Goal: Use online tool/utility: Use online tool/utility

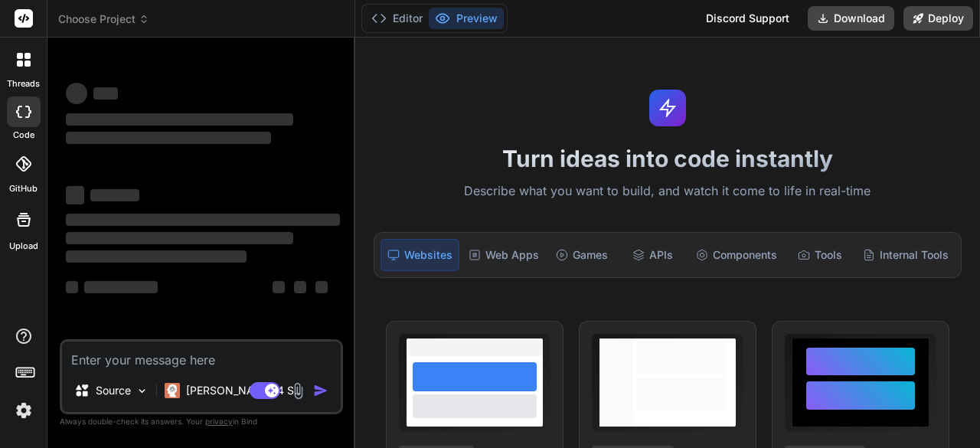
click at [90, 361] on textarea at bounding box center [201, 356] width 279 height 28
type textarea "x"
type textarea "# Loremi — DOLO Sitame Con adip Elitse Doeiu Tempor Incidi (Utlabor Etdolo) Mag…"
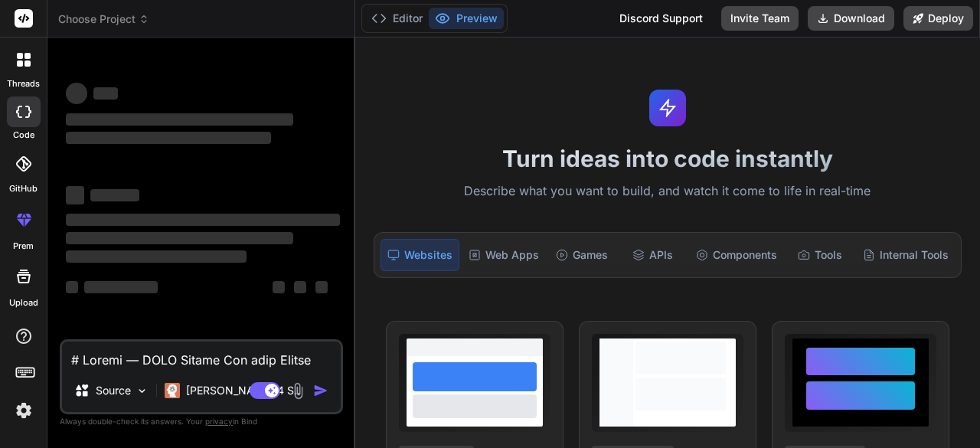
scroll to position [3512, 0]
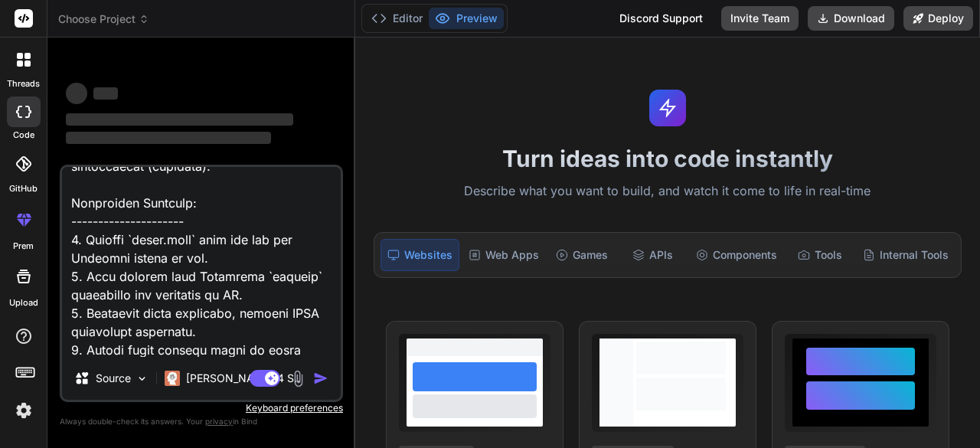
type textarea "x"
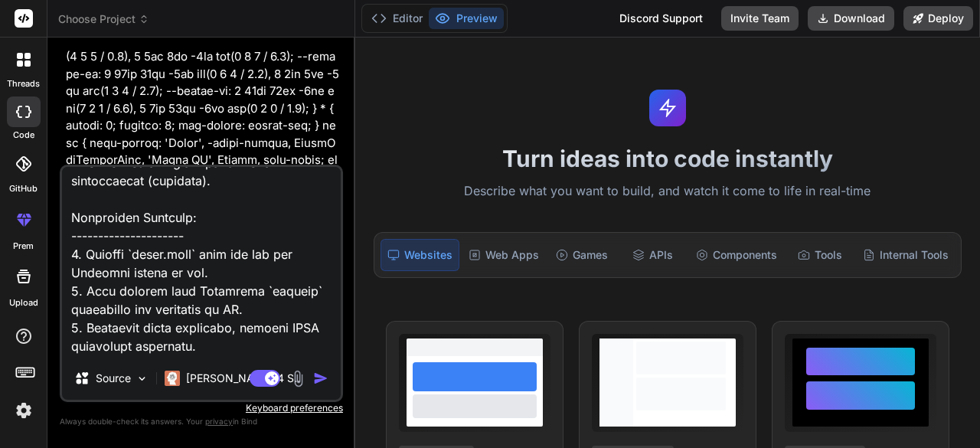
scroll to position [3514, 0]
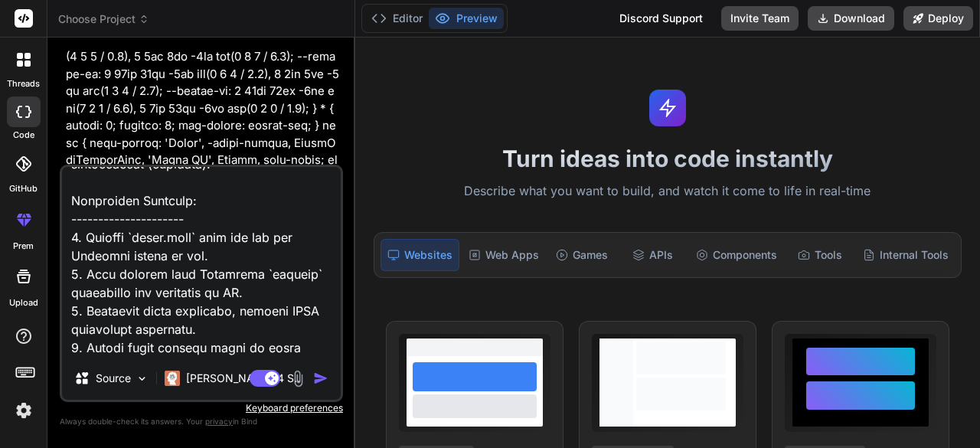
type textarea "# Loremi — DOLO Sitame Con adip Elitse Doeiu Tempor Incidi (Utlabor Etdolo) Mag…"
click at [317, 379] on img "button" at bounding box center [320, 378] width 15 height 15
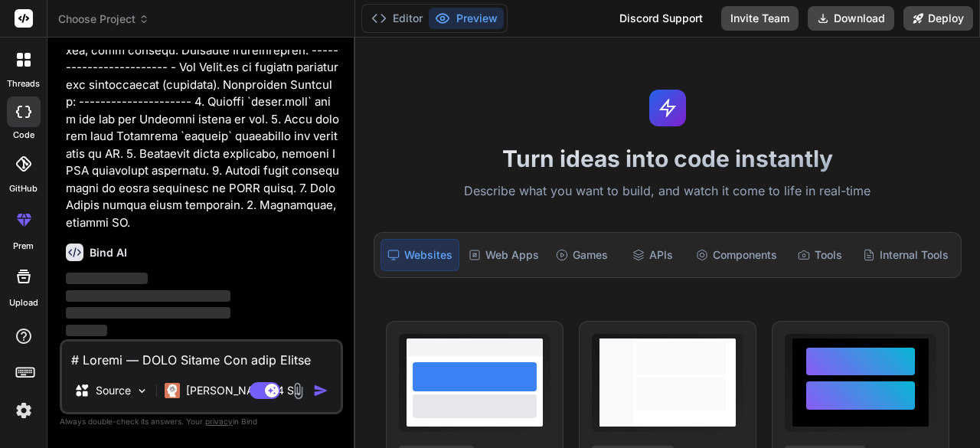
scroll to position [108902, 0]
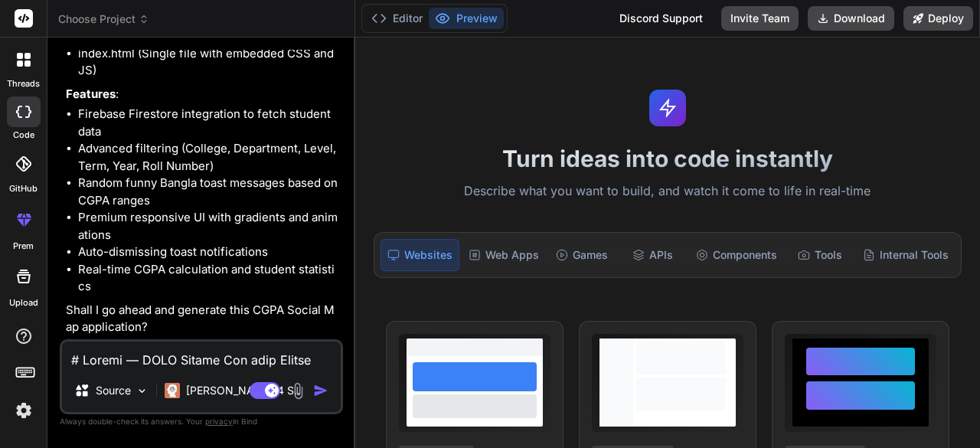
type textarea "x"
click at [403, 21] on button "Editor" at bounding box center [397, 18] width 64 height 21
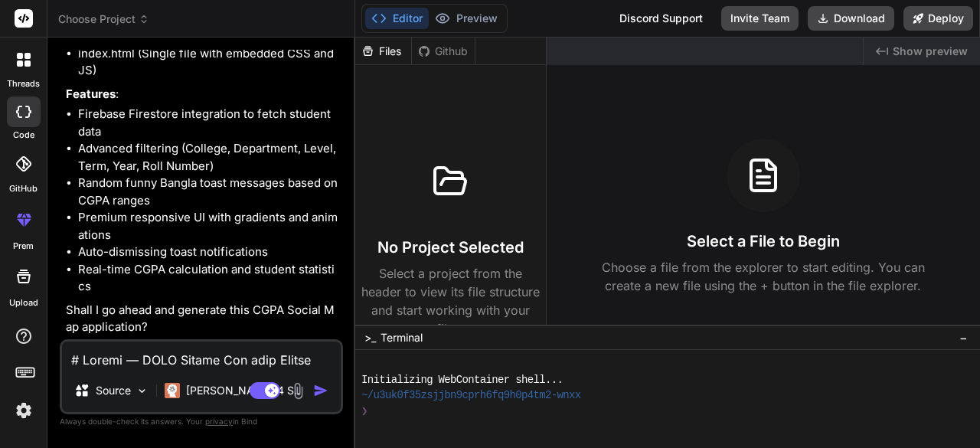
scroll to position [109251, 0]
click at [111, 358] on textarea at bounding box center [201, 356] width 279 height 28
type textarea "o"
type textarea "x"
type textarea "ok"
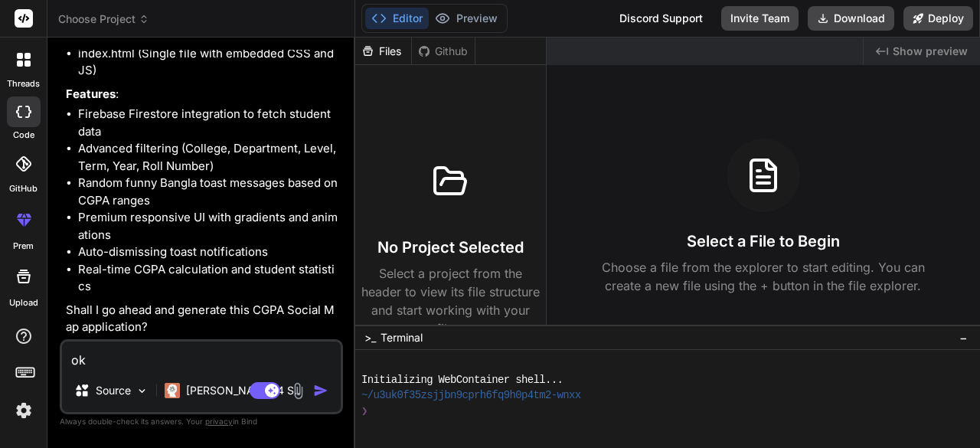
type textarea "x"
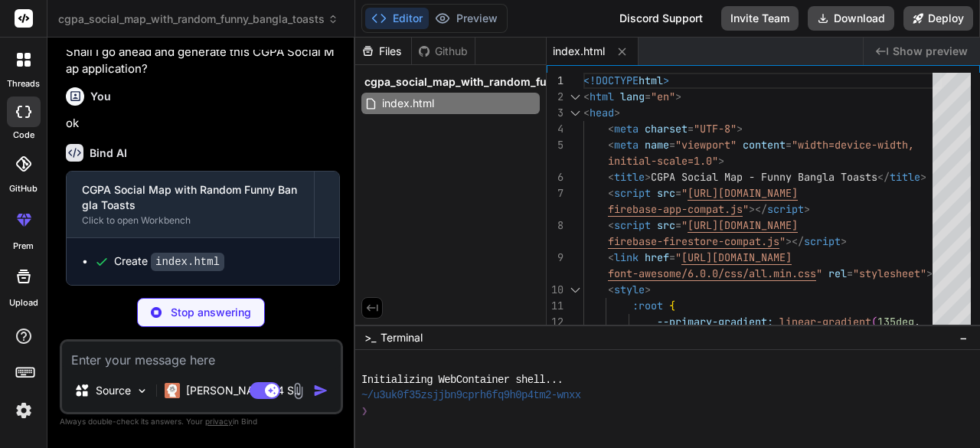
scroll to position [109455, 0]
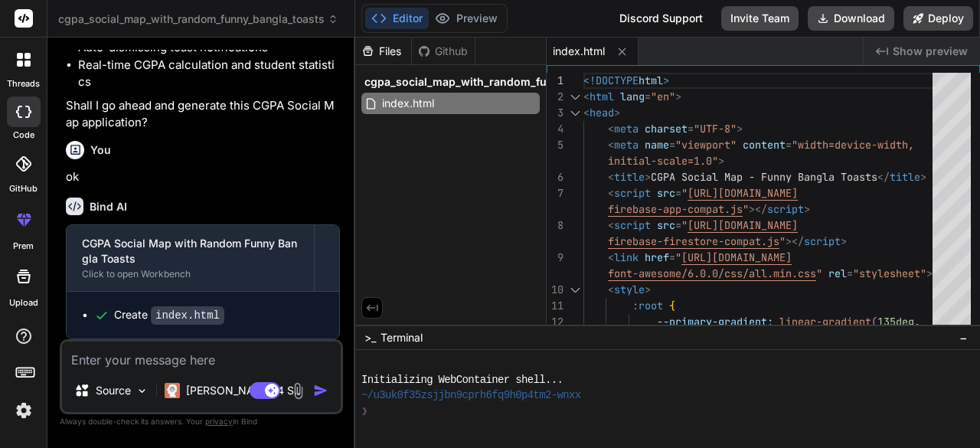
type textarea "x"
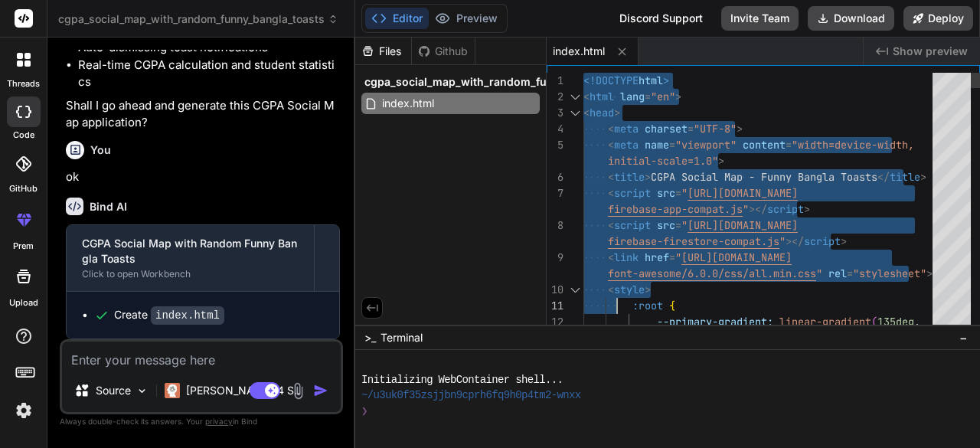
drag, startPoint x: 584, startPoint y: 79, endPoint x: 619, endPoint y: 283, distance: 206.7
type textarea "<!DOCTYPE html> <html lang="en"> <head> <meta charset="UTF-8"> <meta name="view…"
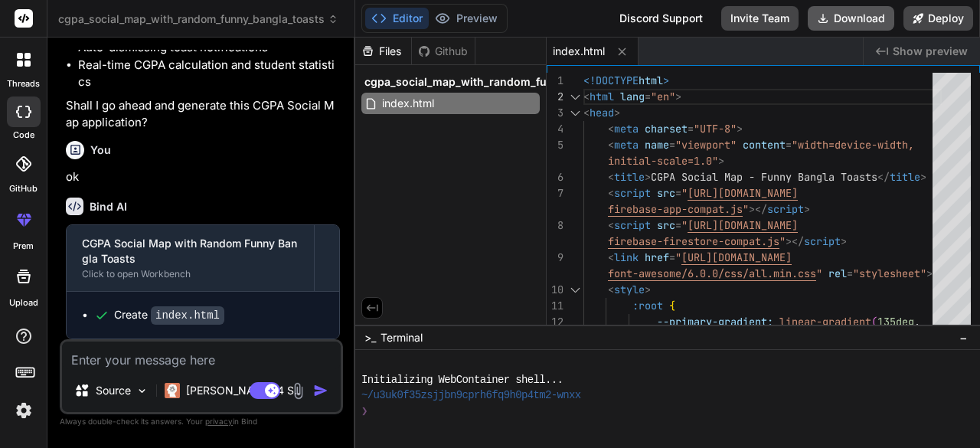
click at [850, 22] on button "Download" at bounding box center [851, 18] width 87 height 25
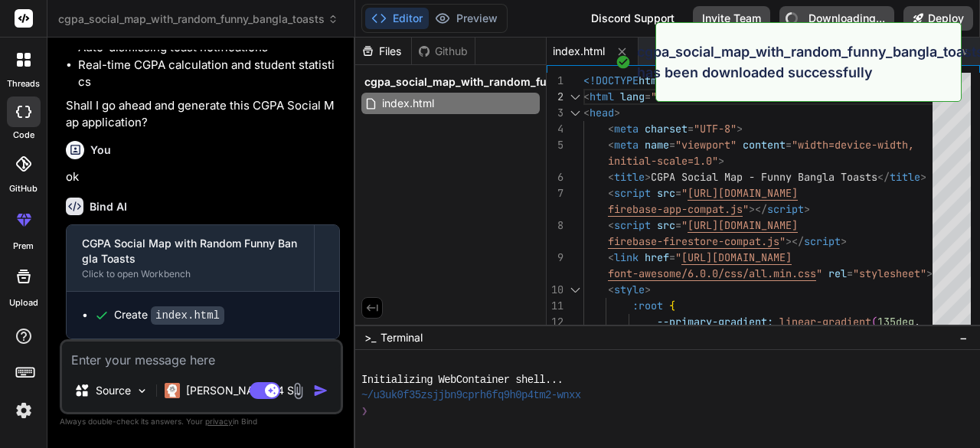
type textarea "x"
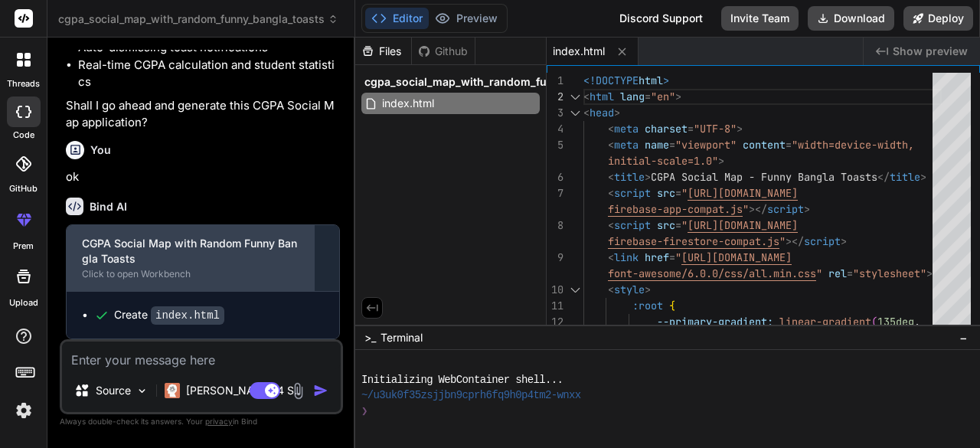
scroll to position [109455, 0]
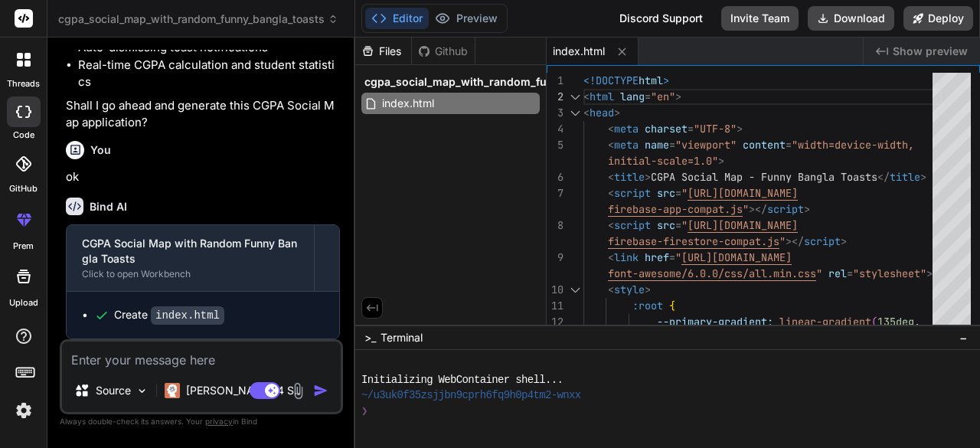
click at [113, 367] on textarea at bounding box center [201, 356] width 279 height 28
type textarea "a"
type textarea "x"
type textarea "ad"
type textarea "x"
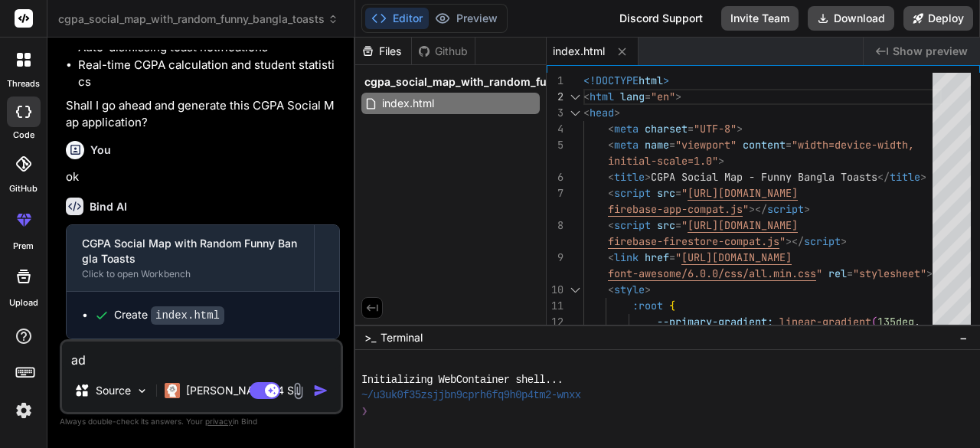
type textarea "add"
type textarea "x"
type textarea "add"
type textarea "x"
type textarea "add d"
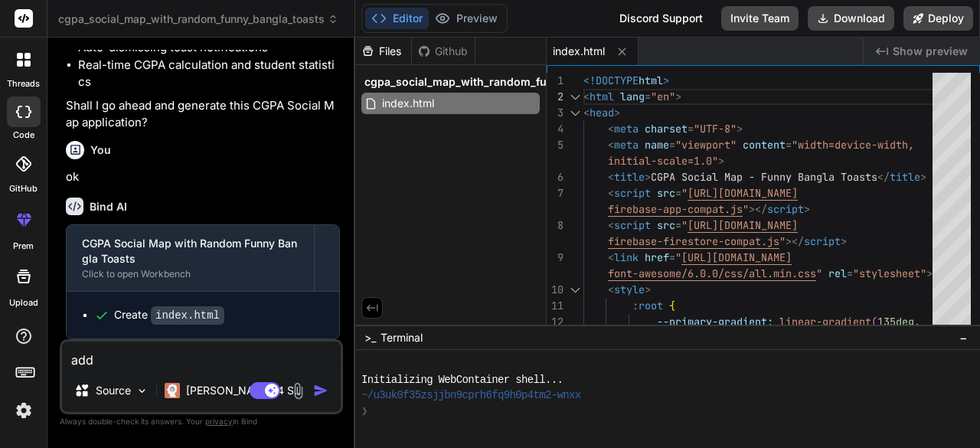
type textarea "x"
type textarea "add da"
type textarea "x"
type textarea "add dar"
type textarea "x"
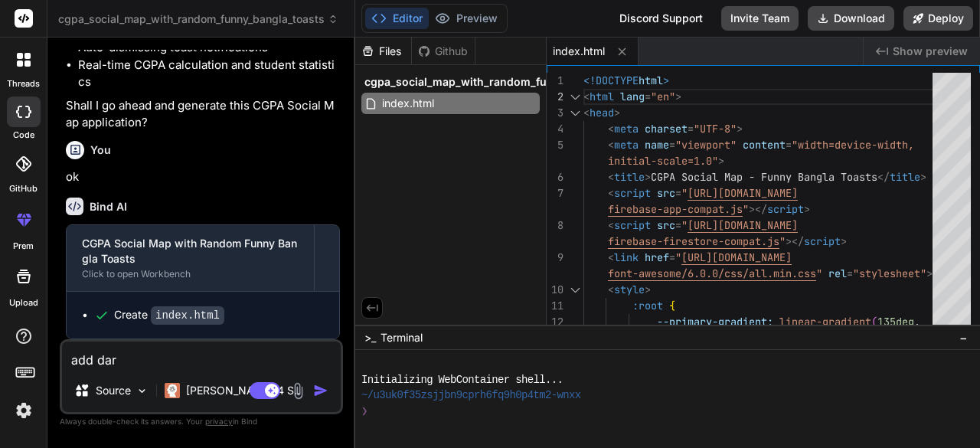
type textarea "add dark"
type textarea "x"
type textarea "add dark"
type textarea "x"
type textarea "add dark m"
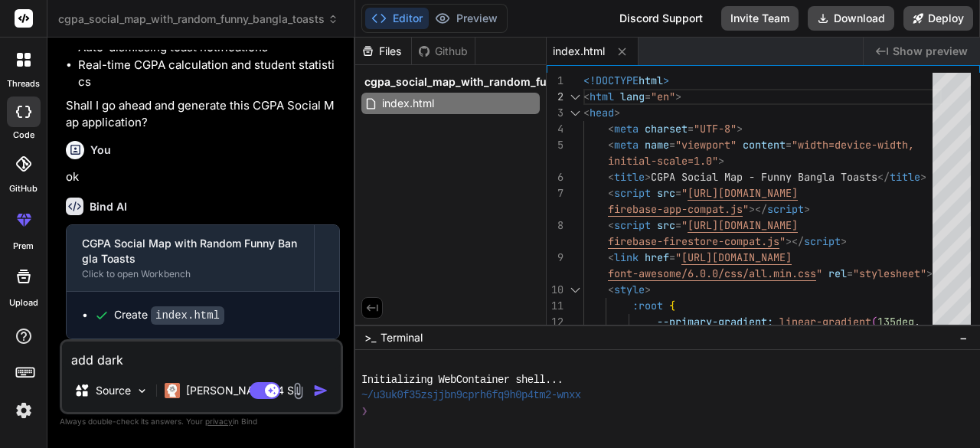
type textarea "x"
type textarea "add dark mo"
type textarea "x"
type textarea "add dark moo"
type textarea "x"
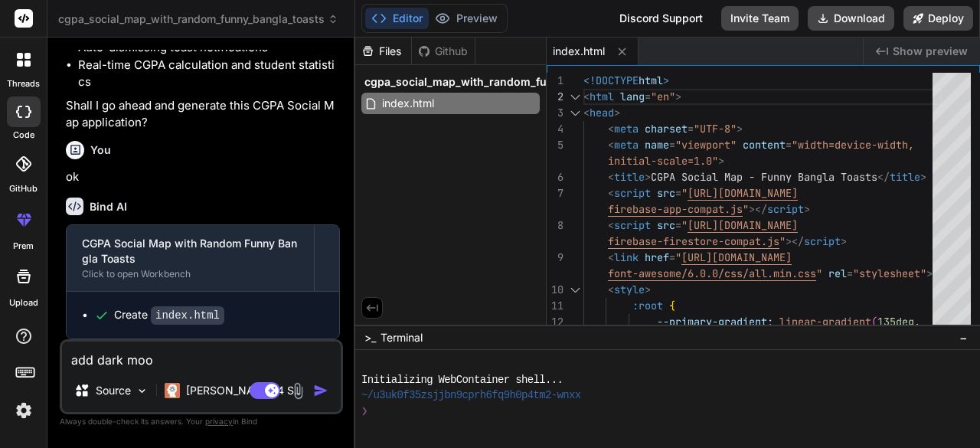
type textarea "add dark mood"
type textarea "x"
type textarea "add dark mood"
type textarea "x"
type textarea "add dark mood a"
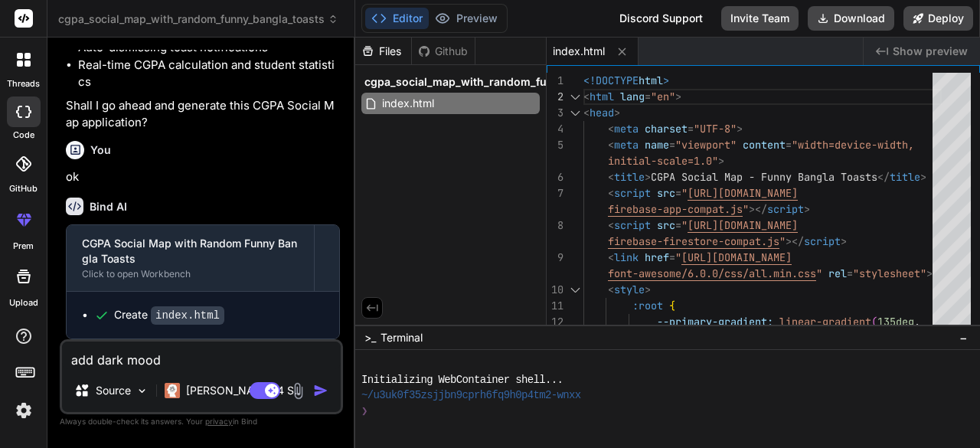
type textarea "x"
type textarea "add dark mood an"
type textarea "x"
type textarea "add dark mood and"
type textarea "x"
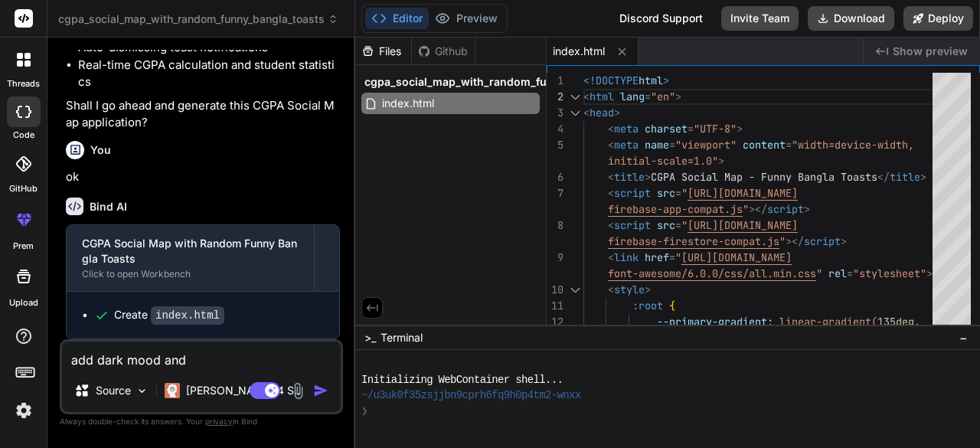
type textarea "add dark mood and"
type textarea "x"
type textarea "add dark mood and t"
type textarea "x"
type textarea "add dark mood and th"
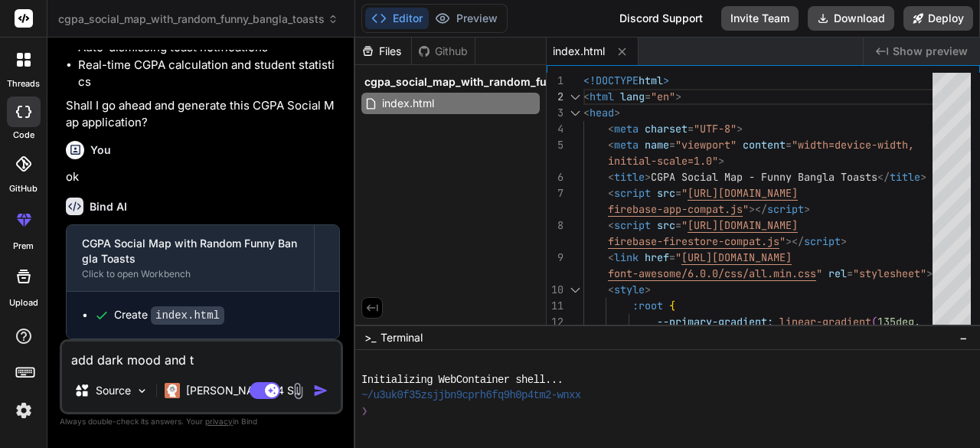
type textarea "x"
type textarea "add dark mood and the"
type textarea "x"
type textarea "add dark mood and the"
type textarea "x"
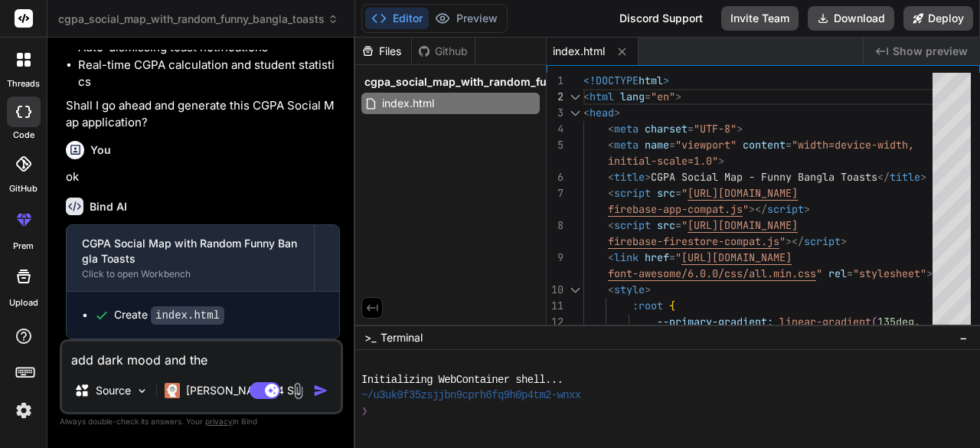
type textarea "add dark mood and the t"
type textarea "x"
type textarea "add dark mood and the to"
type textarea "x"
type textarea "add dark mood and the toa"
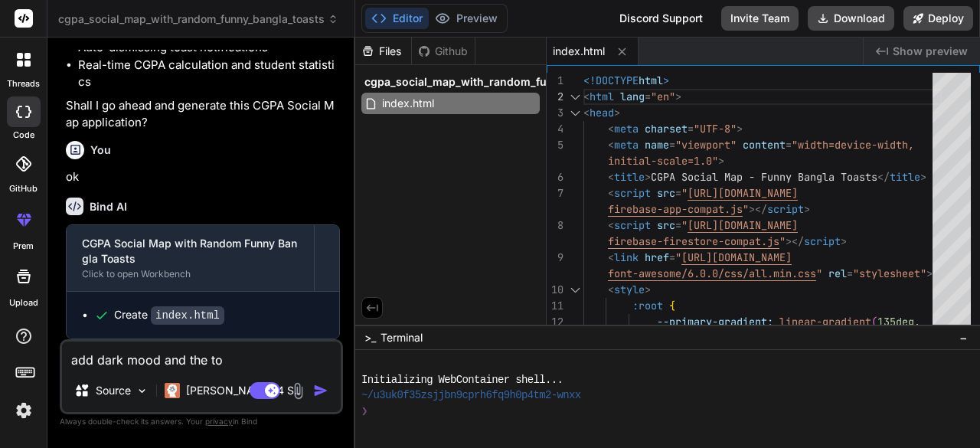
type textarea "x"
type textarea "add dark mood and the toas"
type textarea "x"
type textarea "add dark mood and the toast"
type textarea "x"
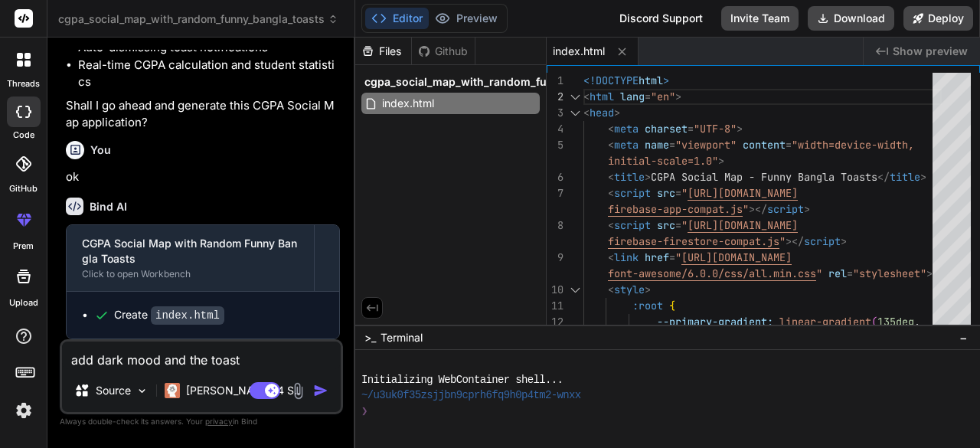
type textarea "add dark mood and the toast"
type textarea "x"
type textarea "add dark mood and the toast s"
type textarea "x"
type textarea "add dark mood and the toast sh"
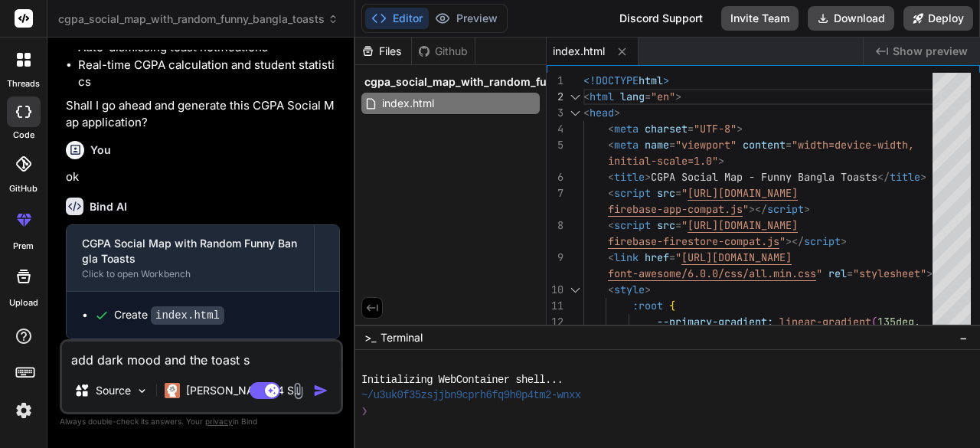
type textarea "x"
type textarea "add dark mood and the toast sho"
type textarea "x"
type textarea "add dark mood and the toast shou"
type textarea "x"
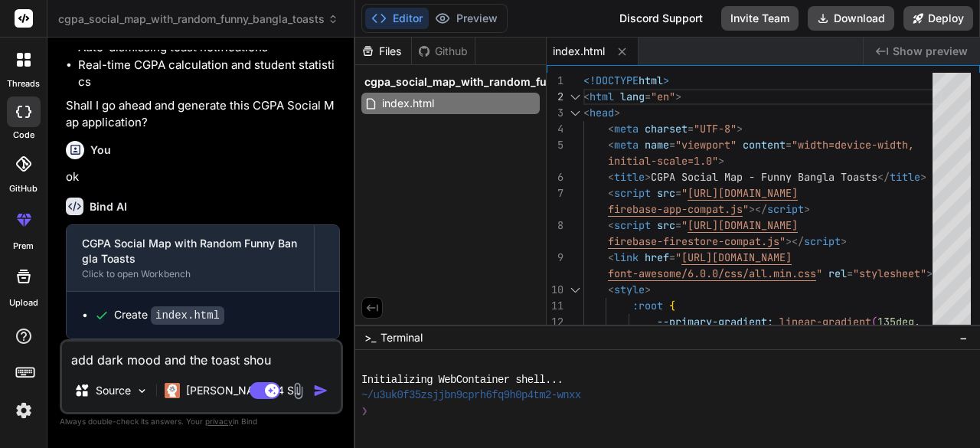
type textarea "add dark mood and the toast shoud"
type textarea "x"
type textarea "add dark mood and the toast shoud"
type textarea "x"
type textarea "add dark mood and the toast shoud m"
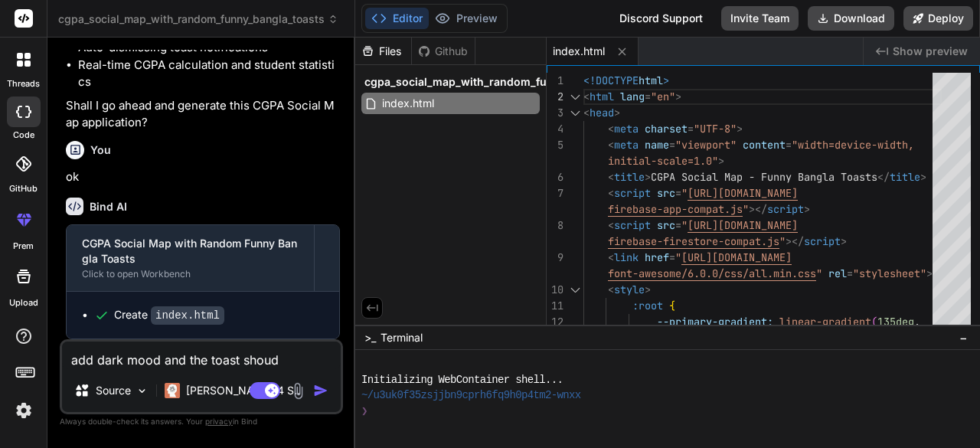
type textarea "x"
type textarea "add dark mood and the toast shoud mo"
type textarea "x"
type textarea "add dark mood and the toast shoud mor"
type textarea "x"
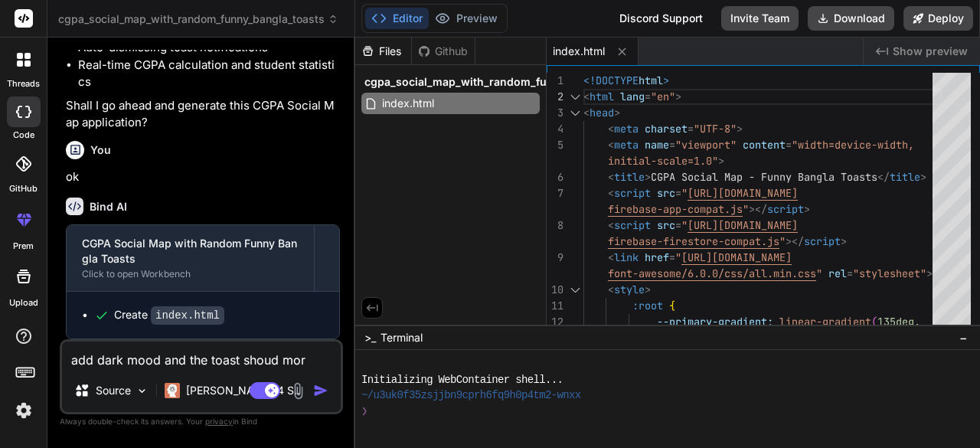
type textarea "add dark mood and the toast shoud more"
type textarea "x"
type textarea "add dark mood and the toast shoud more"
type textarea "x"
type textarea "add dark mood and the toast shoud more a"
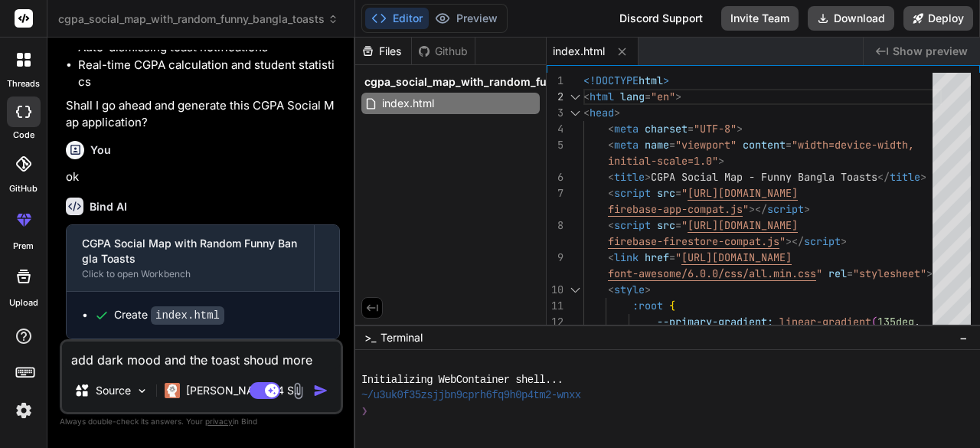
type textarea "x"
type textarea "add dark mood and the toast shoud more at"
type textarea "x"
type textarea "add dark mood and the toast shoud more att"
type textarea "x"
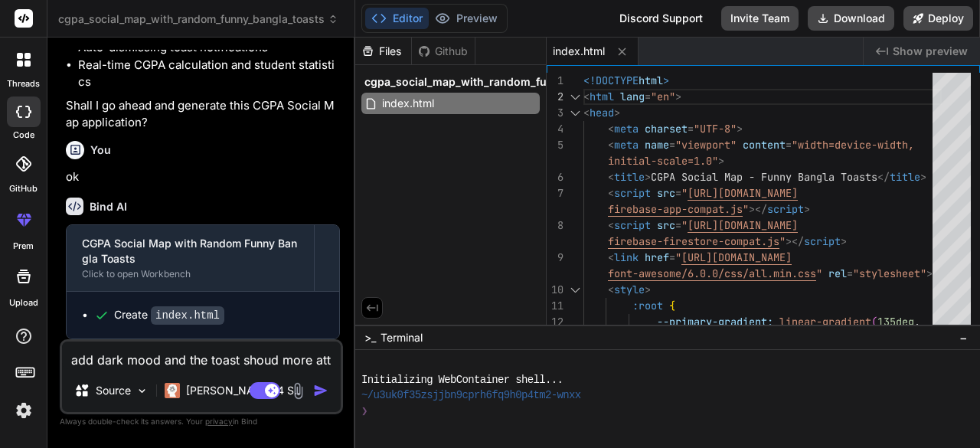
type textarea "add dark mood and the toast shoud more atte"
type textarea "x"
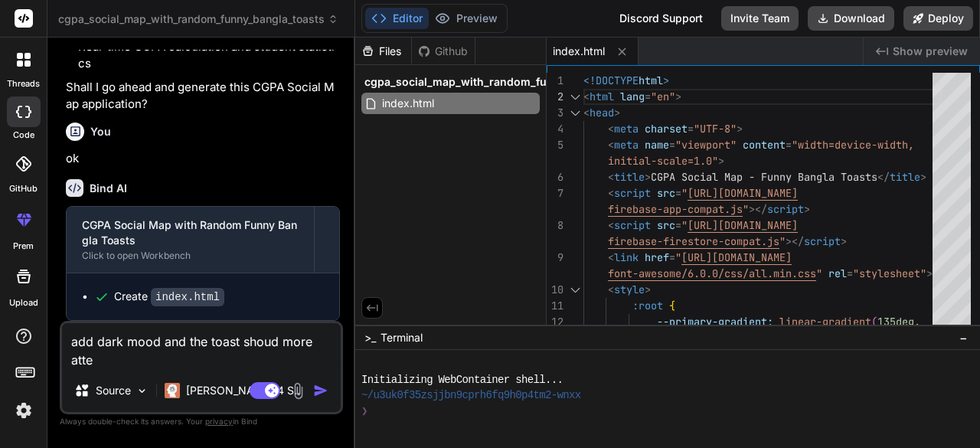
type textarea "add dark mood and the toast shoud more atter"
type textarea "x"
type textarea "add dark mood and the toast shoud more atte"
type textarea "x"
type textarea "add dark mood and the toast shoud more att"
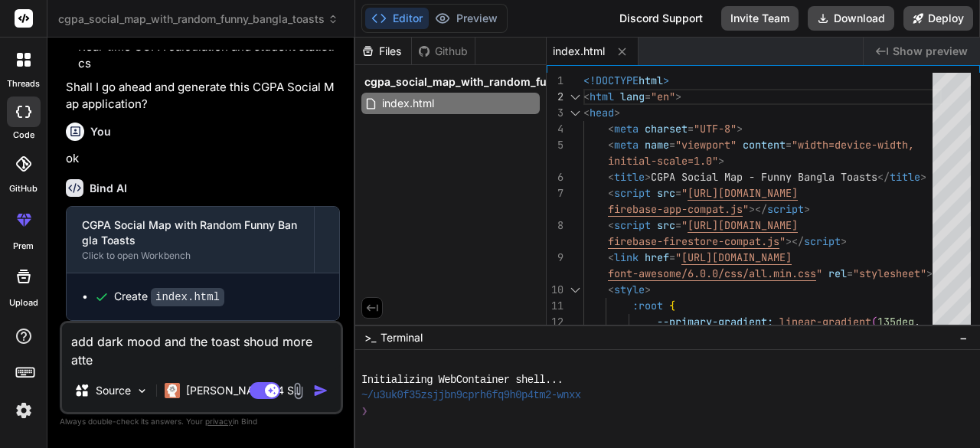
type textarea "x"
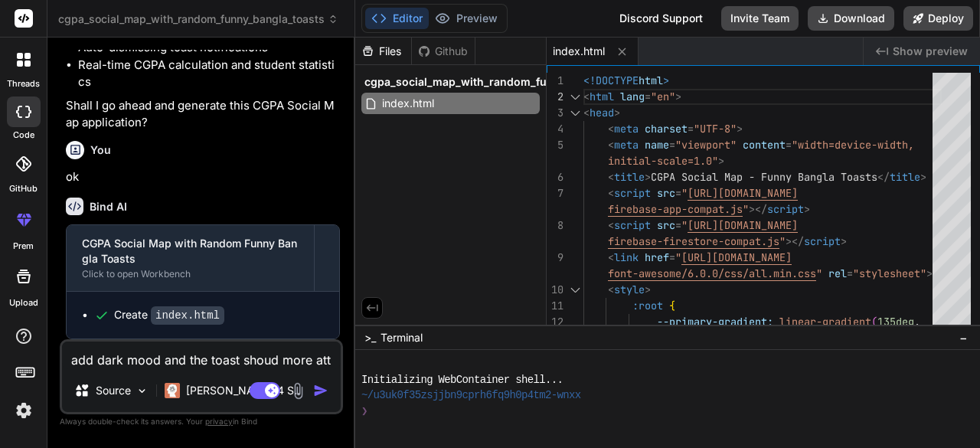
type textarea "add dark mood and the toast shoud more atte"
type textarea "x"
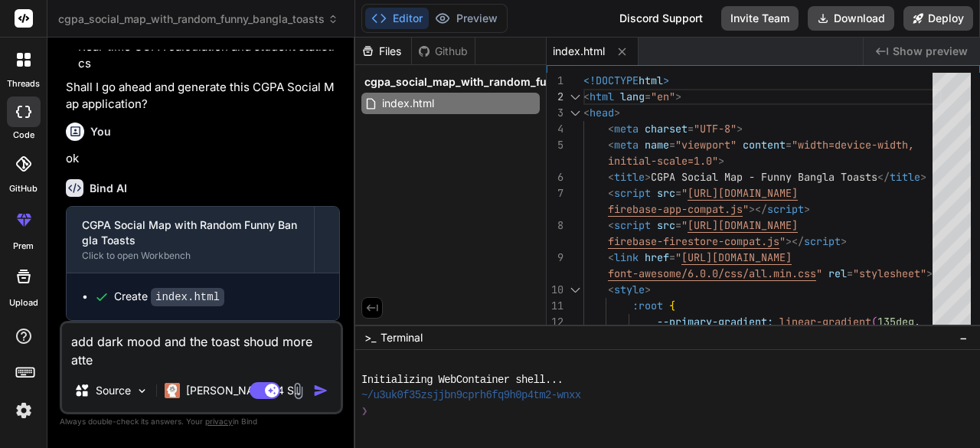
type textarea "add dark mood and the toast shoud more atter"
type textarea "x"
type textarea "add dark mood and the toast shoud more attera"
type textarea "x"
type textarea "add dark mood and the toast shoud more atterac"
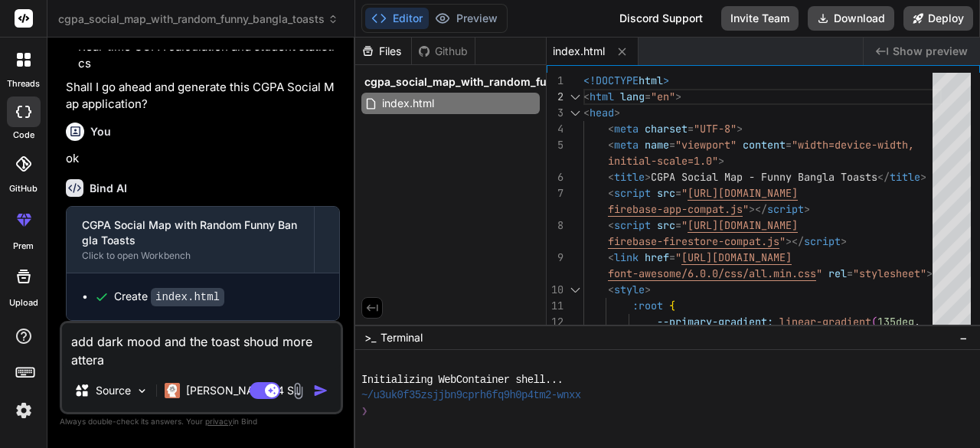
type textarea "x"
type textarea "add dark mood and the toast shoud more atteract"
type textarea "x"
type textarea "add dark mood and the toast shoud more atteracti"
type textarea "x"
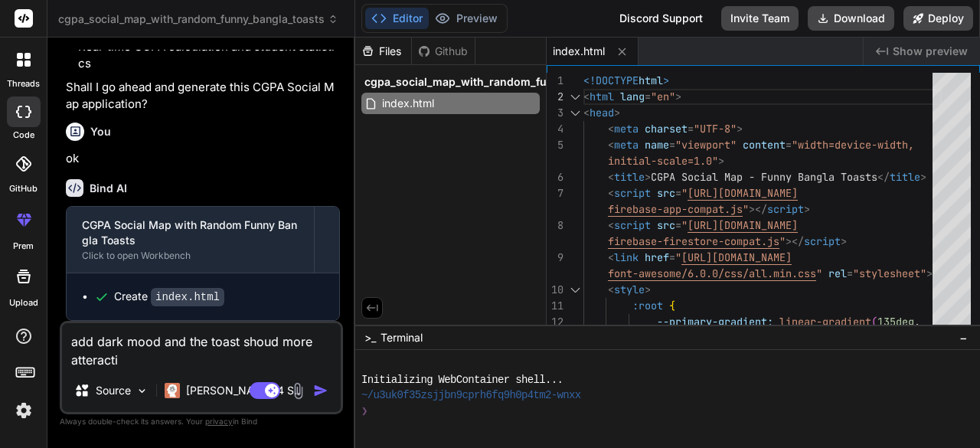
type textarea "add dark mood and the toast shoud more atteractiv"
type textarea "x"
type textarea "add dark mood and the toast shoud more atteractive"
type textarea "x"
type textarea "add dark mood and the toast shoud more atteractive"
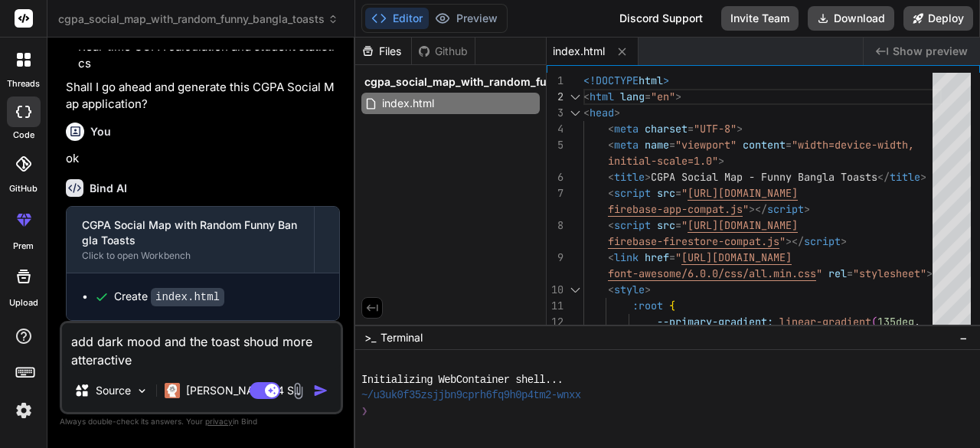
type textarea "x"
type textarea "add dark mood and the toast shoud more atteractive ,"
type textarea "x"
type textarea "add dark mood and the toast shoud more atteractive ,"
type textarea "x"
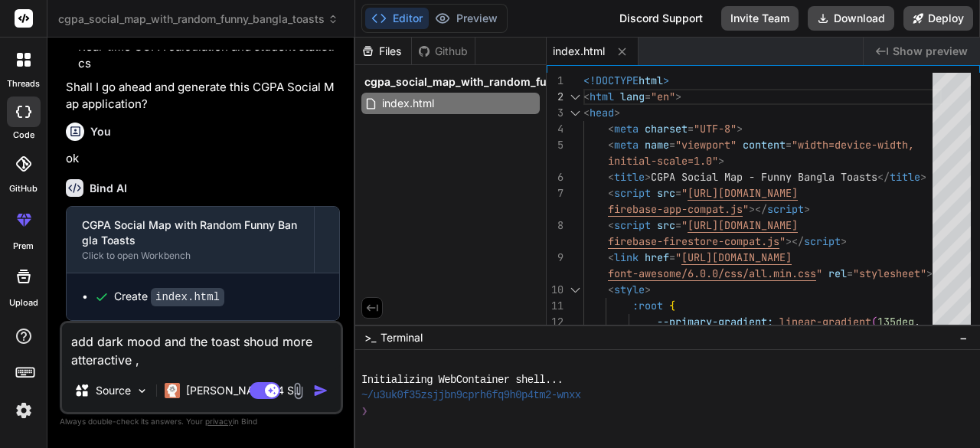
type textarea "add dark mood and the toast shoud more atteractive , c"
type textarea "x"
type textarea "add dark mood and the toast shoud more atteractive , co"
type textarea "x"
type textarea "add dark mood and the toast shoud more atteractive , cod"
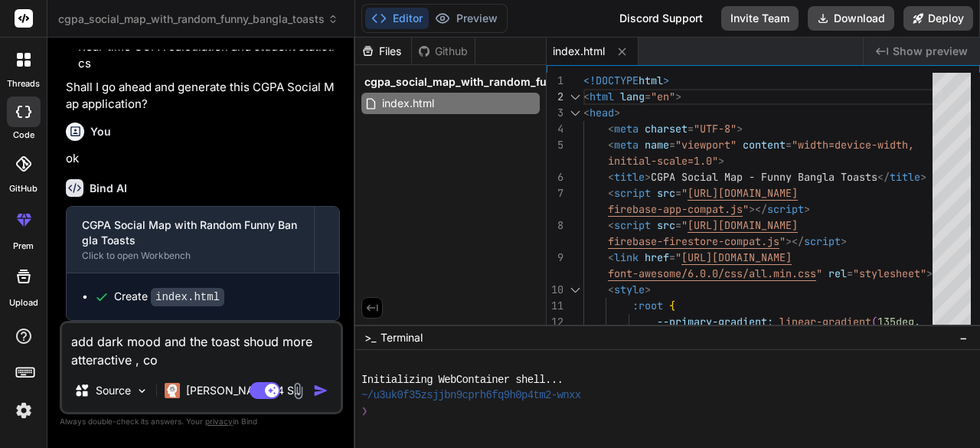
type textarea "x"
type textarea "add dark mood and the toast shoud more atteractive , code"
type textarea "x"
type textarea "add dark mood and the toast shoud more atteractive , code"
type textarea "x"
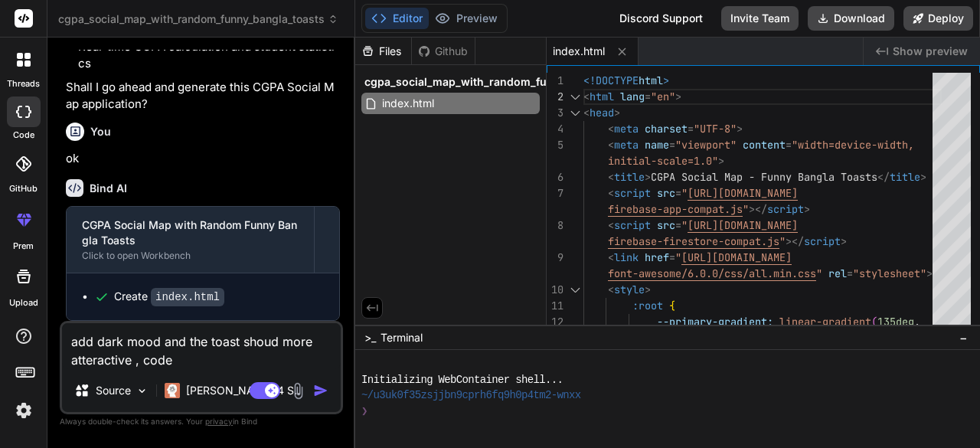
type textarea "add dark mood and the toast shoud more atteractive , code s"
type textarea "x"
type textarea "add dark mood and the toast shoud more atteractive , code sh"
type textarea "x"
type textarea "add dark mood and the toast shoud more atteractive , code s"
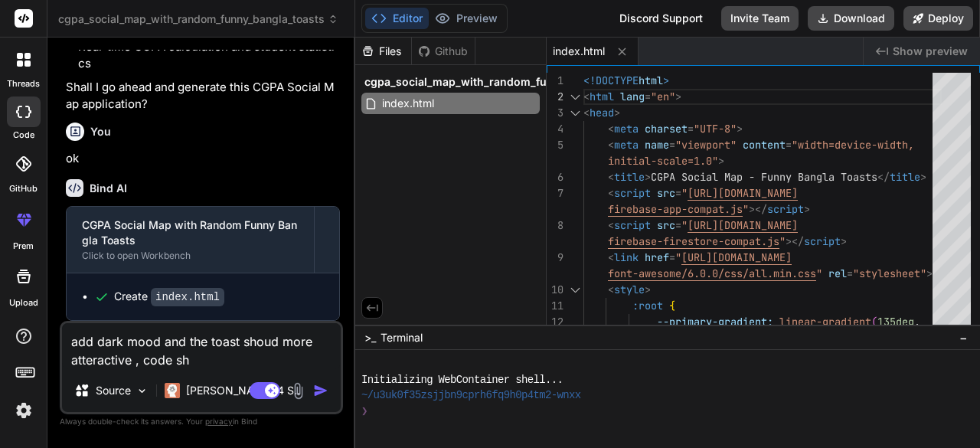
type textarea "x"
type textarea "add dark mood and the toast shoud more atteractive , code"
type textarea "x"
type textarea "add dark mood and the toast shoud more atteractive , code"
type textarea "x"
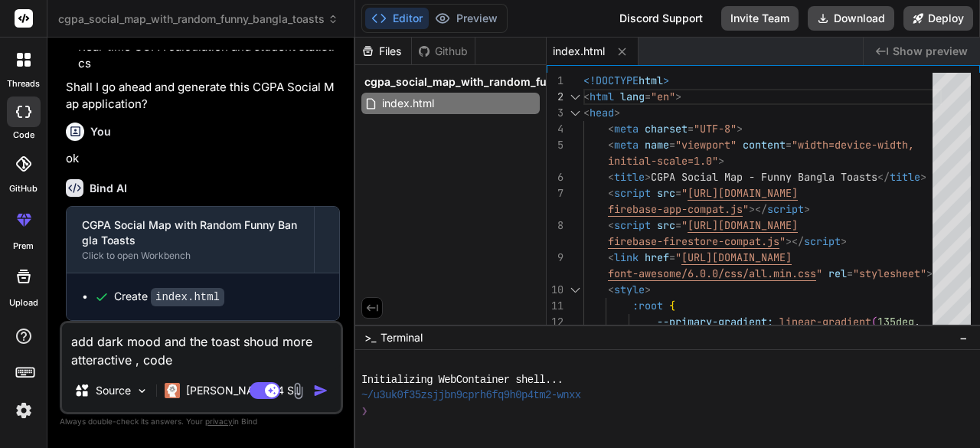
type textarea "add dark mood and the toast shoud more atteractive , cod"
type textarea "x"
type textarea "add dark mood and the toast shoud more atteractive , co"
type textarea "x"
type textarea "add dark mood and the toast shoud more atteractive , c"
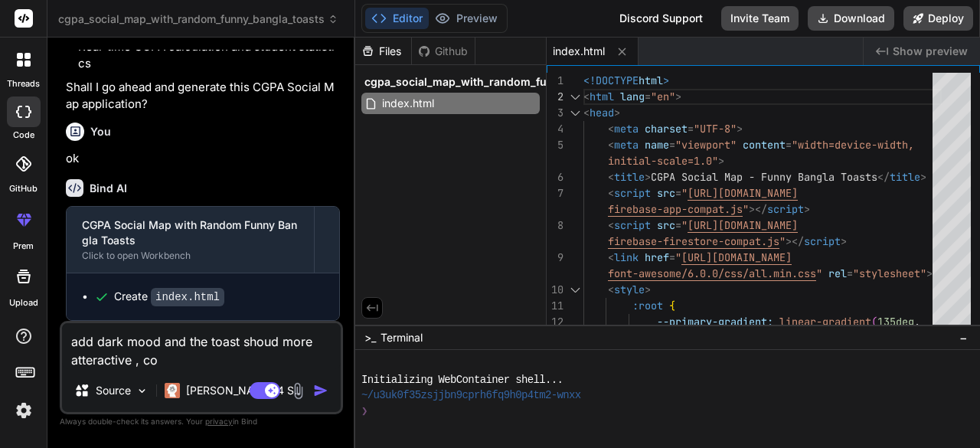
type textarea "x"
type textarea "add dark mood and the toast shoud more atteractive ,"
type textarea "x"
type textarea "add dark mood and the toast shoud more atteractive , w"
type textarea "x"
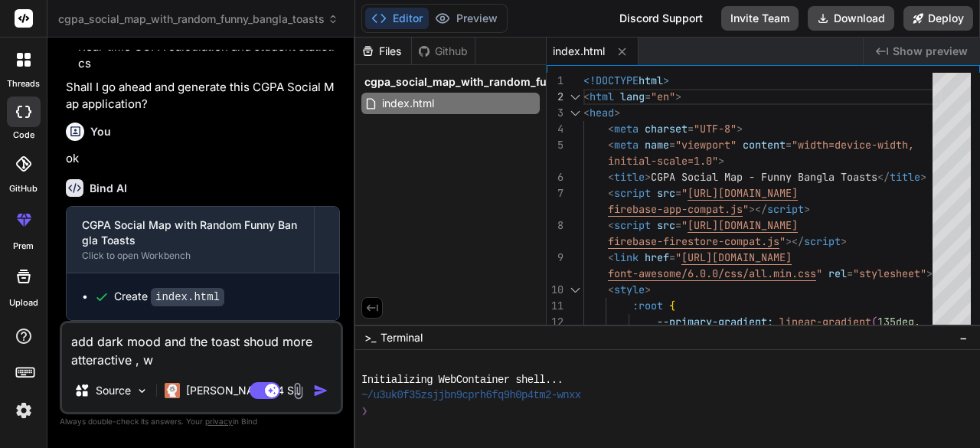
type textarea "add dark mood and the toast shoud more atteractive , we"
type textarea "x"
type textarea "add dark mood and the toast shoud more atteractive , web"
type textarea "x"
type textarea "add dark mood and the toast shoud more atteractive , web"
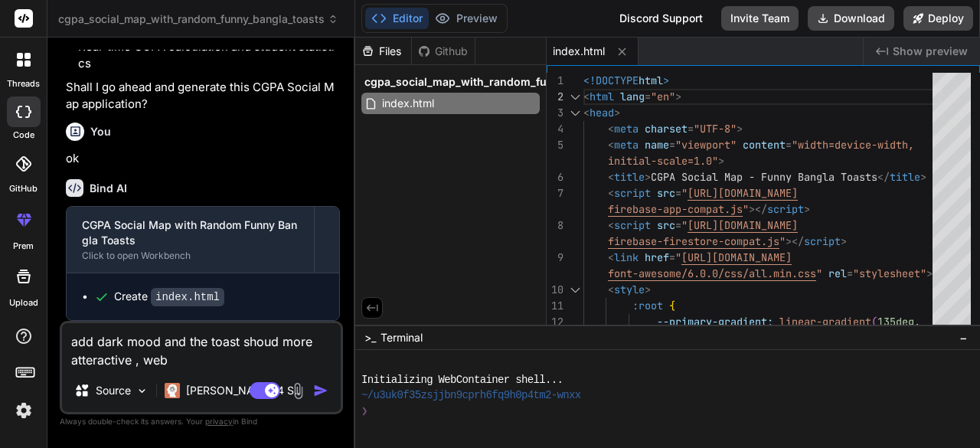
type textarea "x"
type textarea "add dark mood and the toast shoud more atteractive , web a"
type textarea "x"
type textarea "add dark mood and the toast shoud more atteractive , web ap"
type textarea "x"
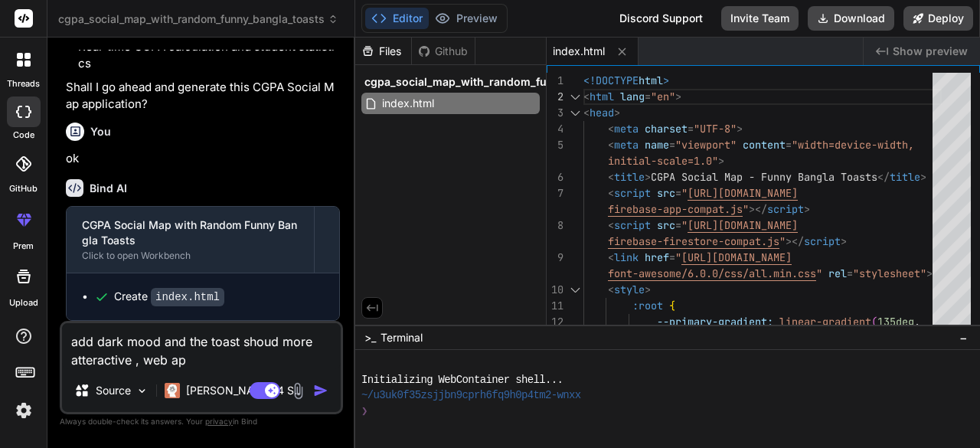
type textarea "add dark mood and the toast shoud more atteractive , web app"
type textarea "x"
type textarea "add dark mood and the toast shoud more atteractive , web app"
type textarea "x"
type textarea "add dark mood and the toast shoud more atteractive , web app s"
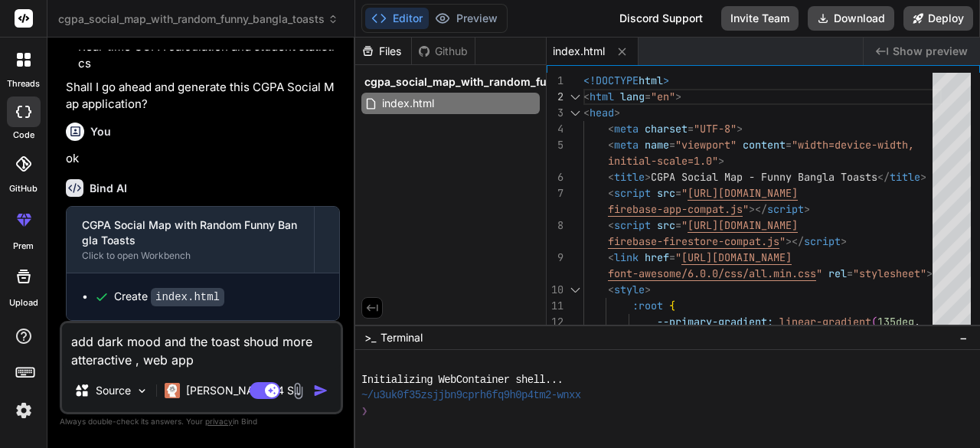
type textarea "x"
type textarea "add dark mood and the toast shoud more atteractive , web app sh"
type textarea "x"
type textarea "add dark mood and the toast shoud more atteractive , web app sho"
type textarea "x"
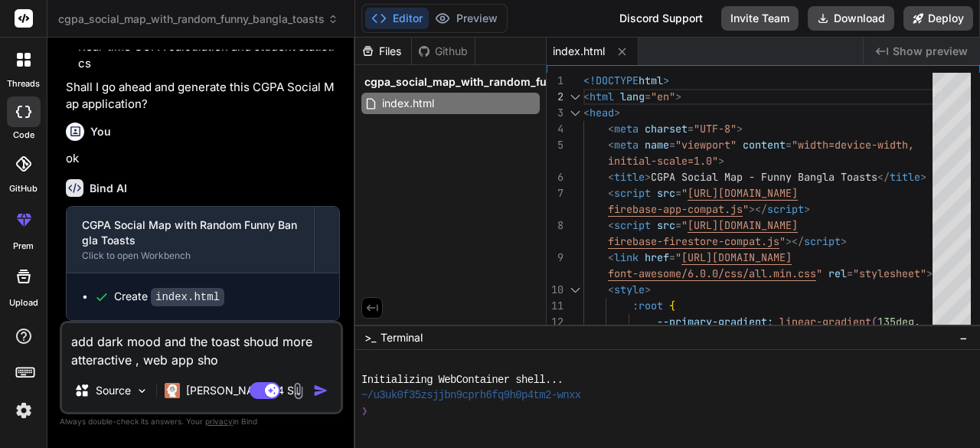
type textarea "add dark mood and the toast shoud more atteractive , web app shou"
type textarea "x"
type textarea "add dark mood and the toast shoud more atteractive , web app shoul"
type textarea "x"
type textarea "add dark mood and the toast shoud more atteractive , web app should"
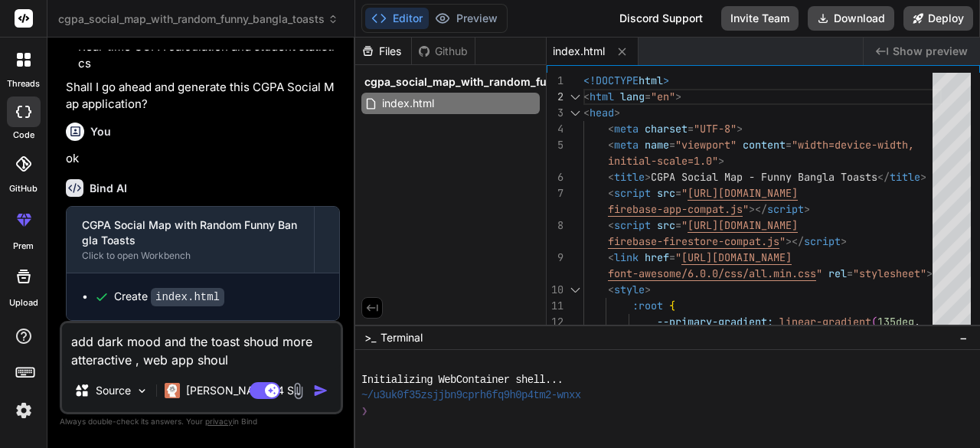
type textarea "x"
type textarea "add dark mood and the toast shoud more atteractive , web app should"
type textarea "x"
type textarea "add dark mood and the toast shoud more atteractive , web app should m"
type textarea "x"
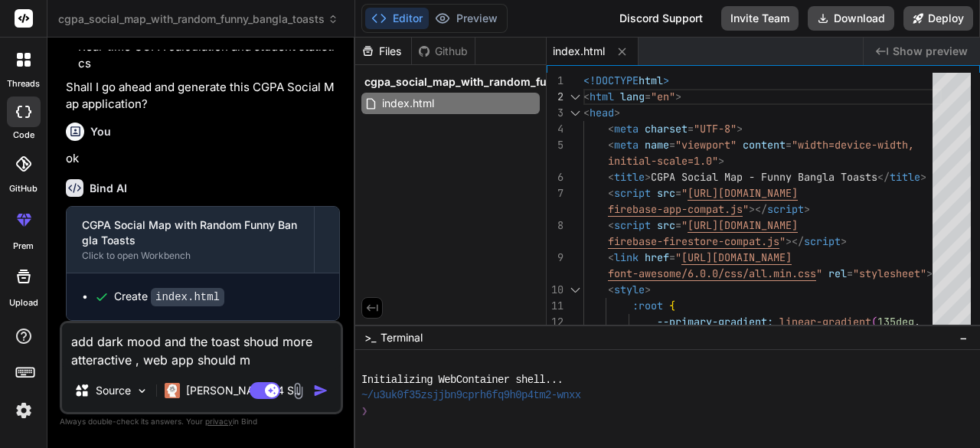
type textarea "add dark mood and the toast shoud more atteractive , web app should mo"
type textarea "x"
type textarea "add dark mood and the toast shoud more atteractive , web app should mor"
type textarea "x"
type textarea "add dark mood and the toast shoud more atteractive , web app should more"
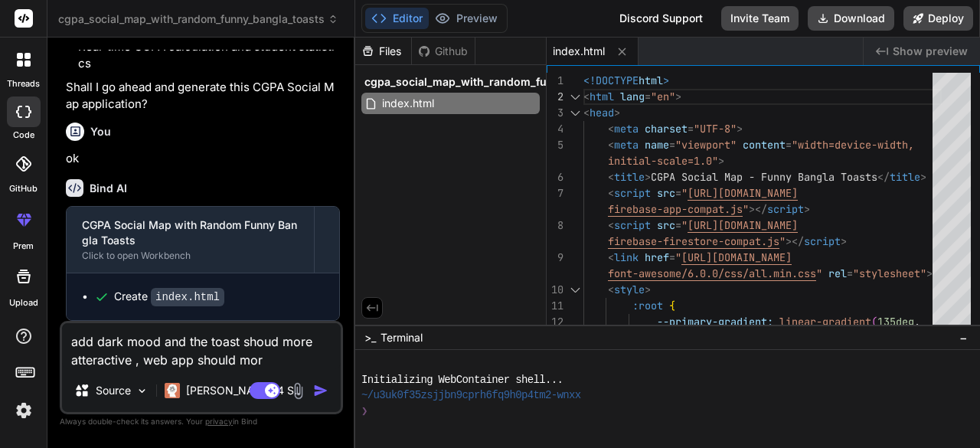
type textarea "x"
type textarea "add dark mood and the toast shoud more atteractive , web app should more"
type textarea "x"
type textarea "add dark mood and the toast shoud more atteractive , web app should more p"
type textarea "x"
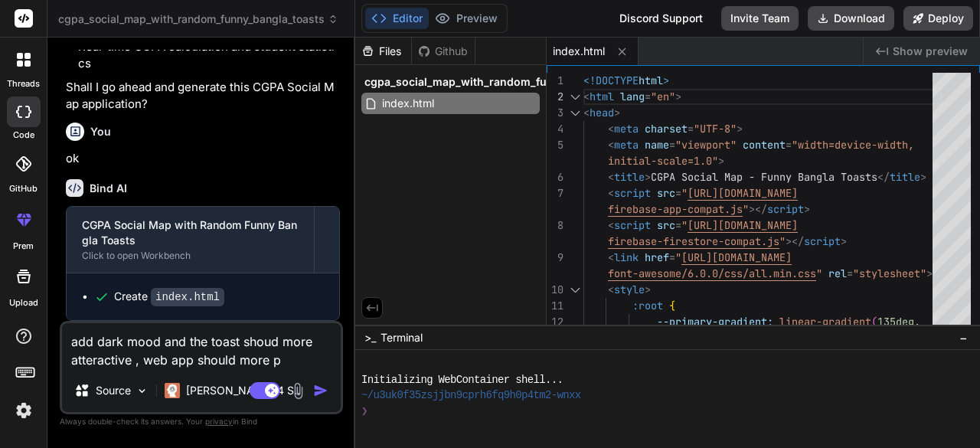
type textarea "add dark mood and the toast shoud more atteractive , web app should more pr"
type textarea "x"
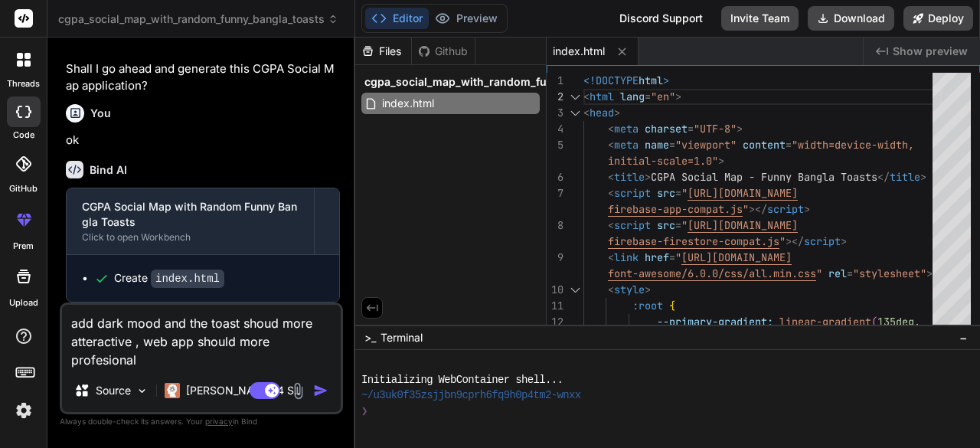
click at [321, 385] on img "button" at bounding box center [320, 390] width 15 height 15
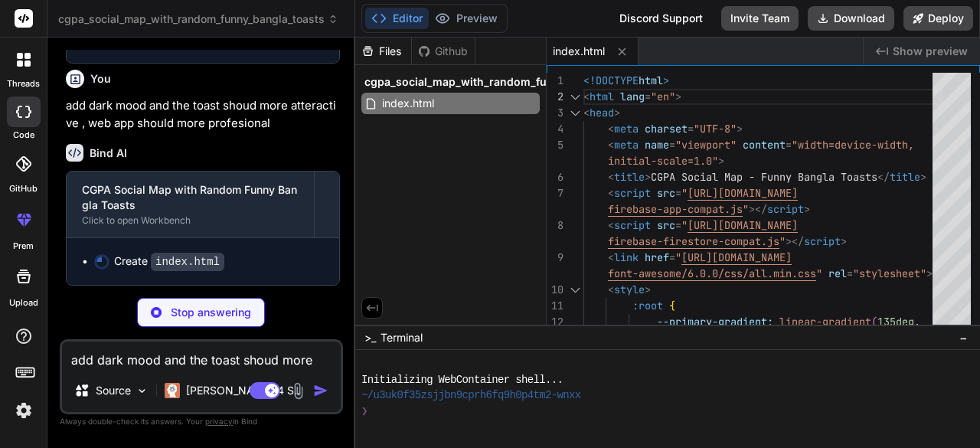
scroll to position [109729, 0]
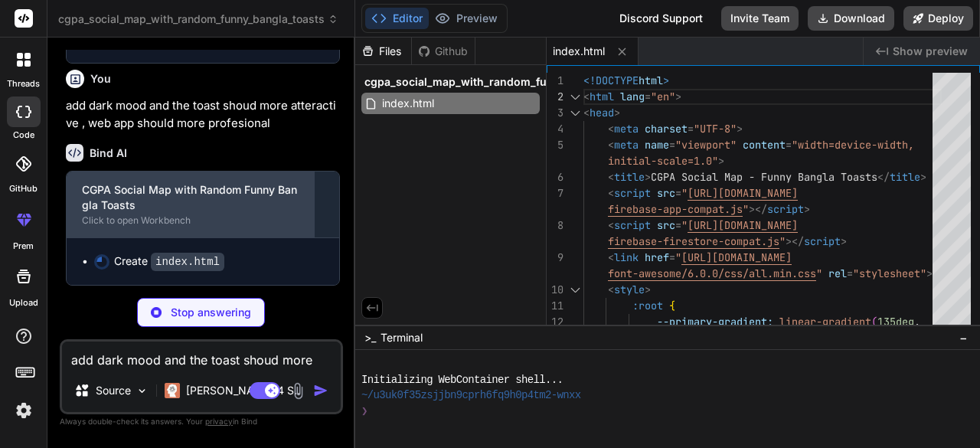
click at [145, 221] on div "Click to open Workbench" at bounding box center [190, 220] width 217 height 12
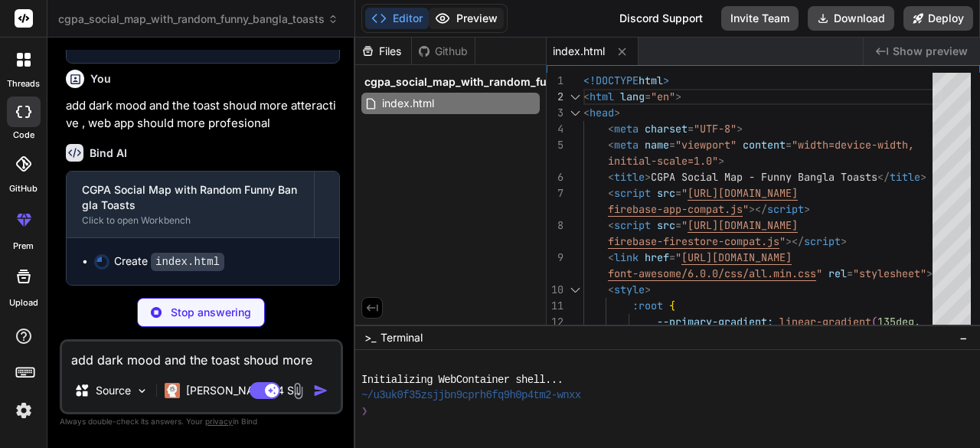
click at [476, 16] on button "Preview" at bounding box center [466, 18] width 75 height 21
click at [406, 17] on button "Editor" at bounding box center [397, 18] width 64 height 21
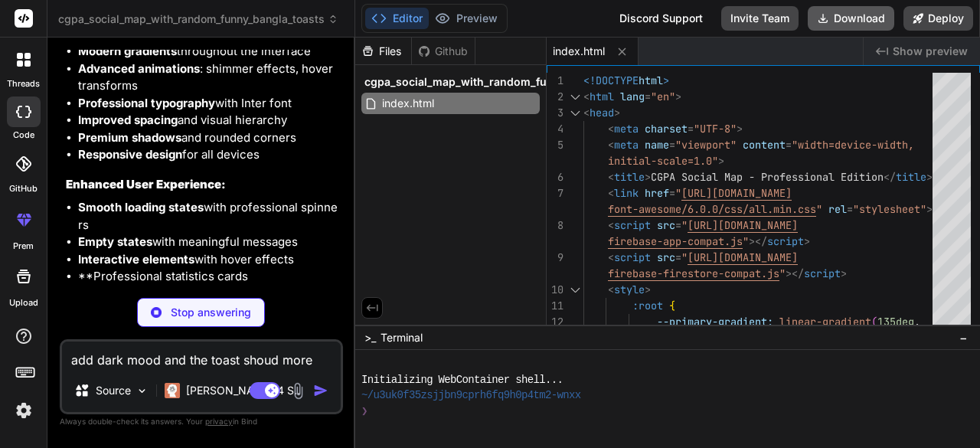
click at [826, 18] on icon at bounding box center [824, 18] width 14 height 14
